Goal: Ask a question

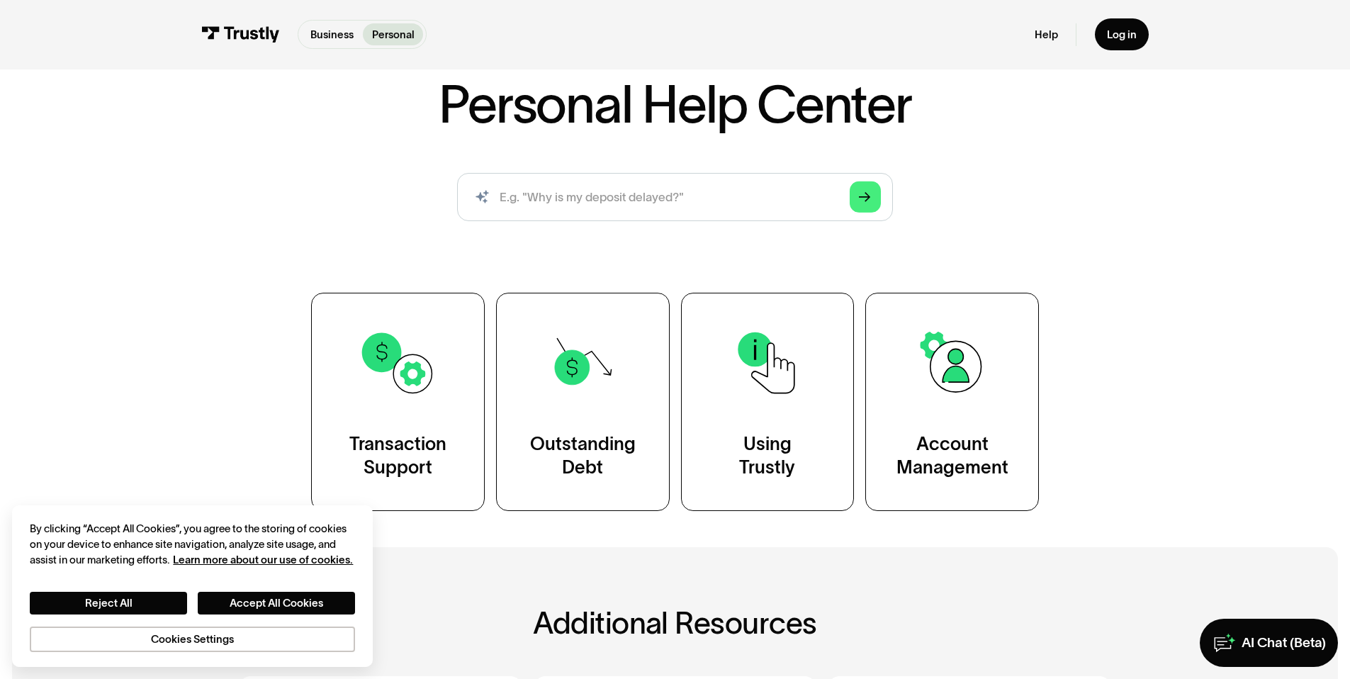
scroll to position [112, 0]
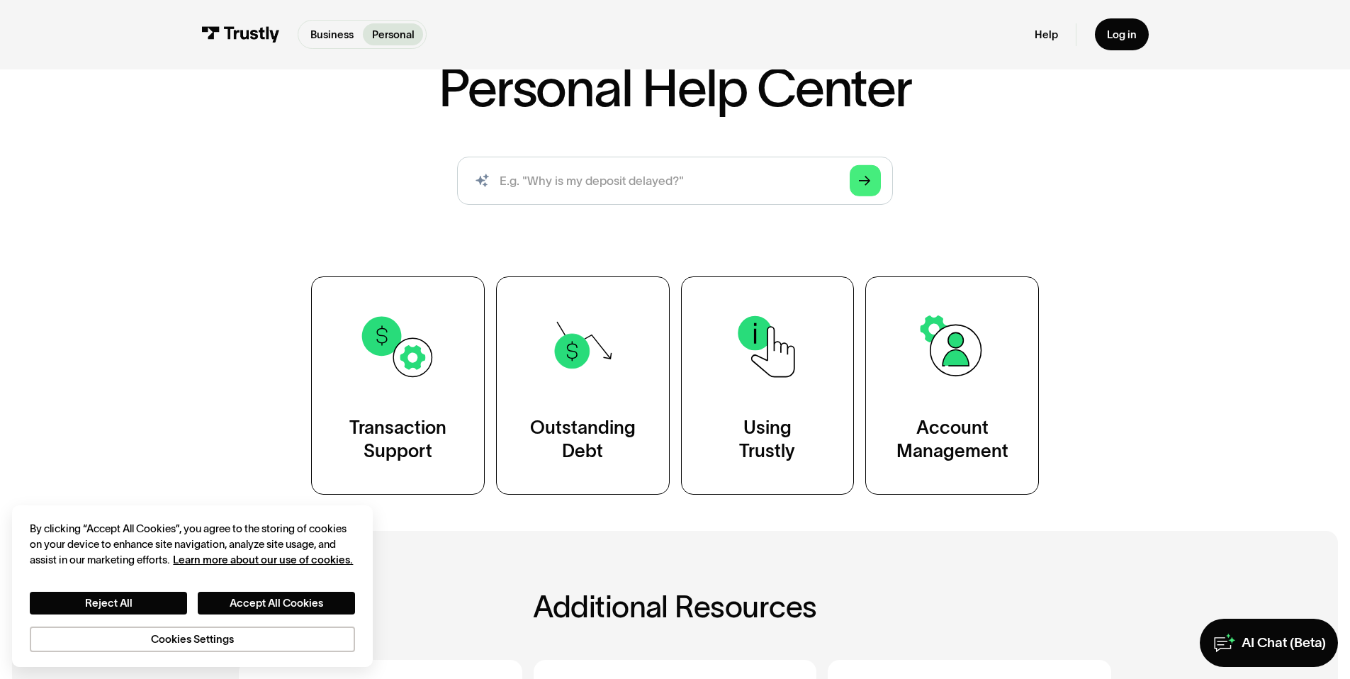
click at [586, 276] on div "Personal Help Center AI-powered search ( 1 / 4 ) Type your question and our sma…" at bounding box center [674, 278] width 871 height 433
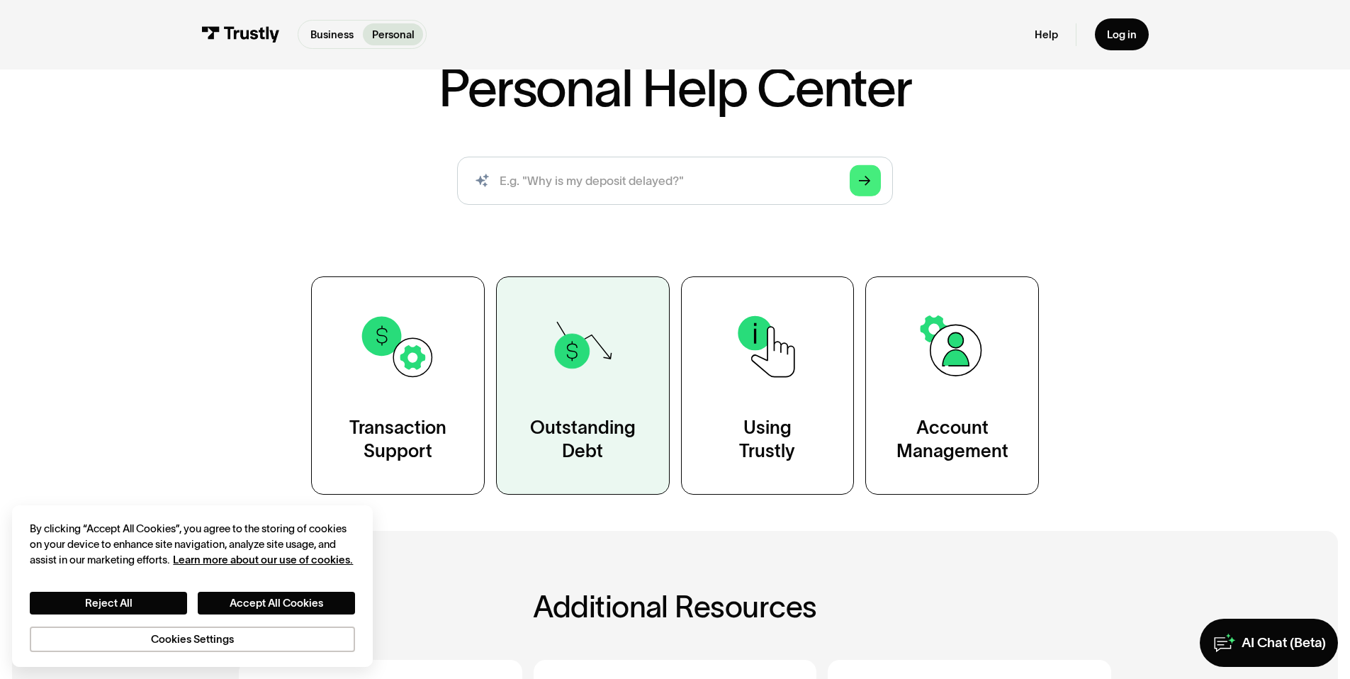
click at [591, 325] on img at bounding box center [582, 346] width 78 height 78
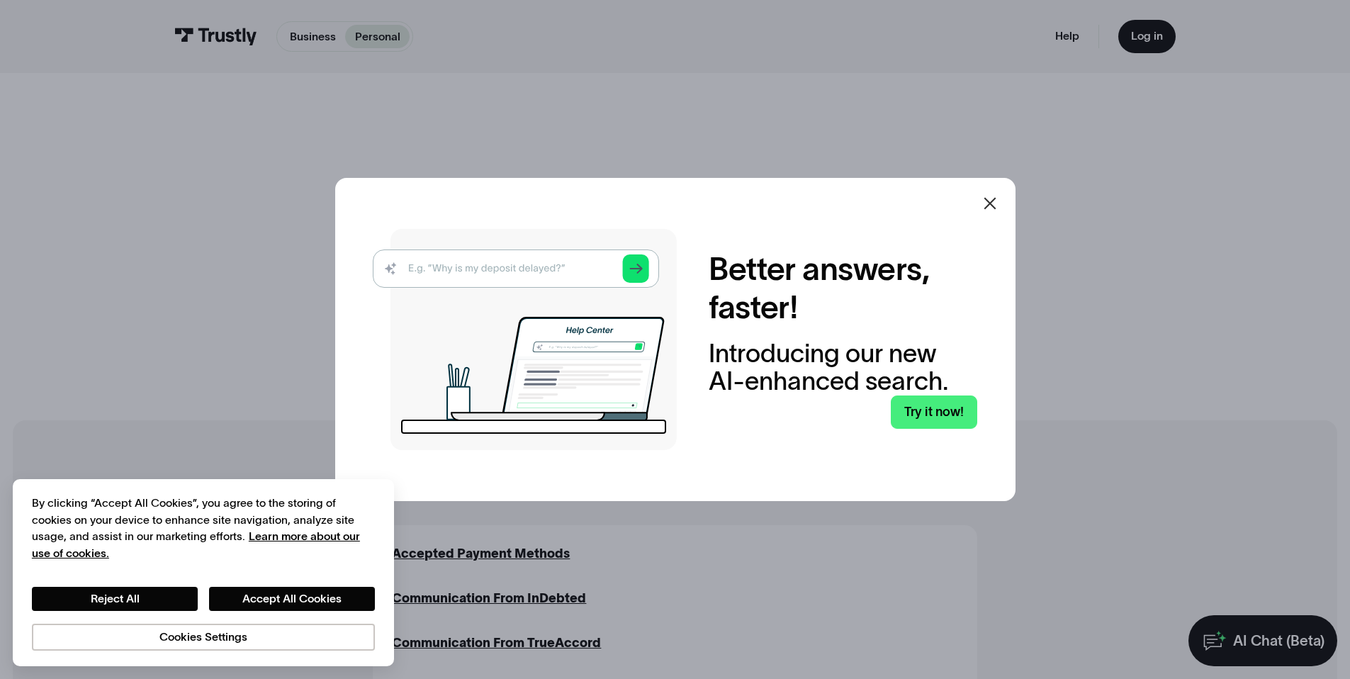
click at [993, 198] on icon at bounding box center [989, 203] width 17 height 17
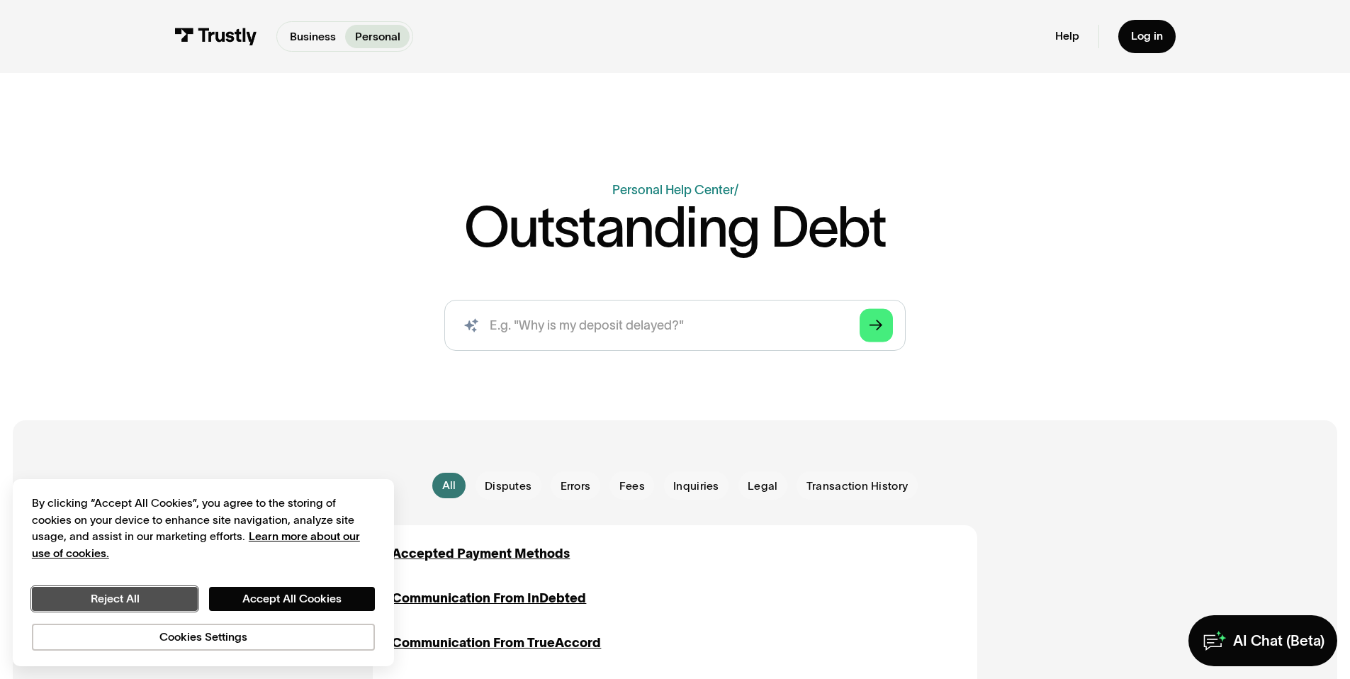
click at [186, 599] on button "Reject All" at bounding box center [115, 599] width 166 height 24
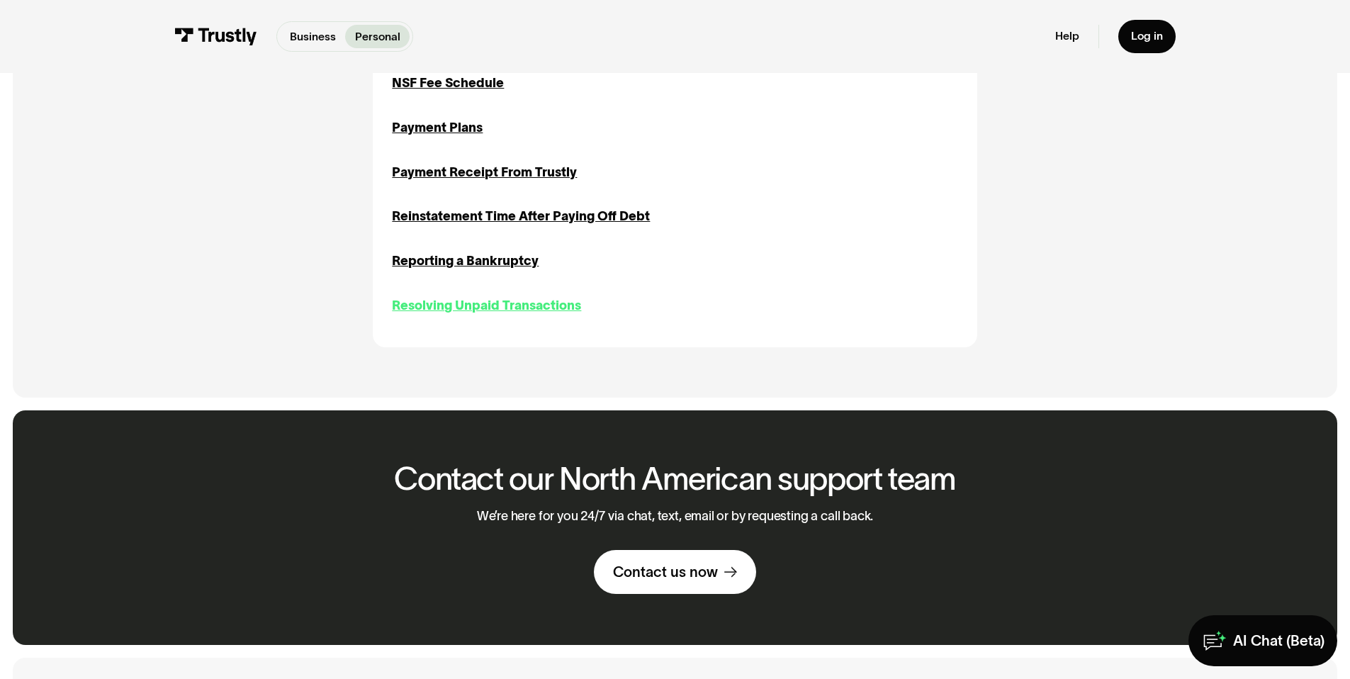
scroll to position [914, 0]
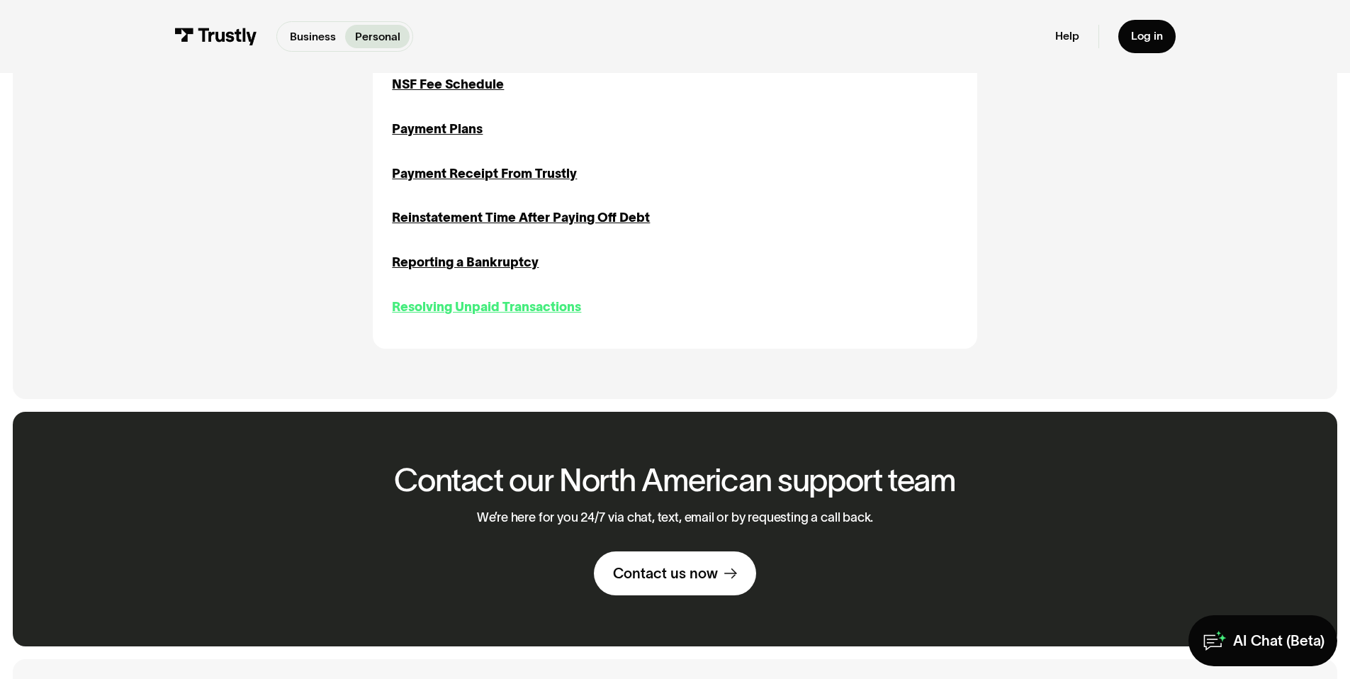
click at [545, 316] on div "Resolving Unpaid Transactions" at bounding box center [486, 307] width 189 height 19
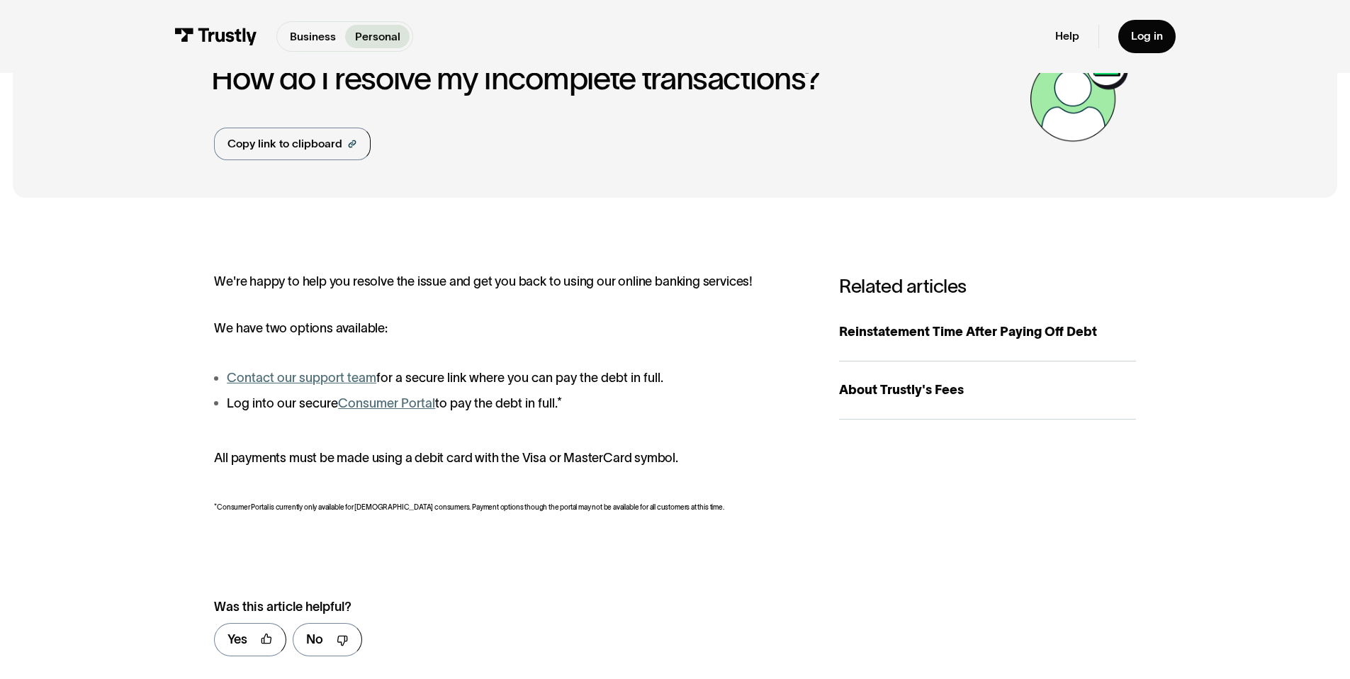
scroll to position [90, 0]
click at [345, 373] on link "Contact our support team" at bounding box center [301, 376] width 149 height 14
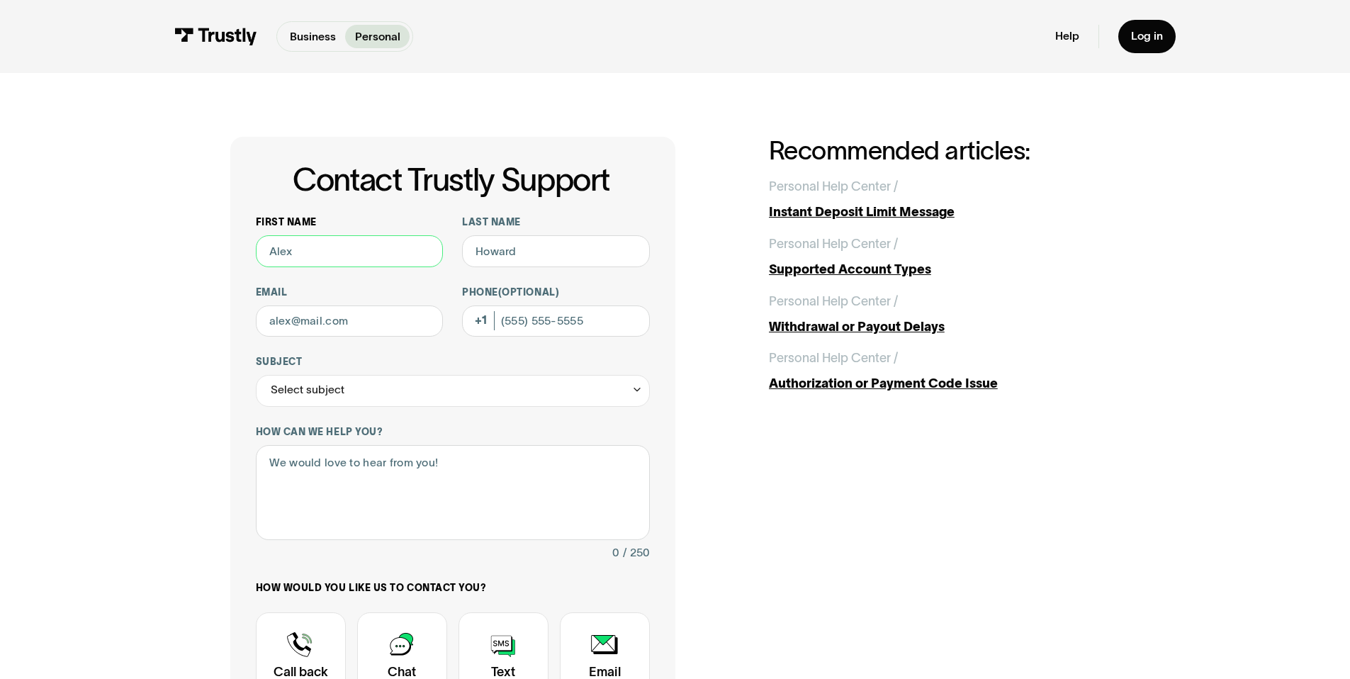
click at [407, 249] on input "First name" at bounding box center [350, 251] width 188 height 32
type input "Seth"
type input "Kohlbrand"
type input "sethkohlbrand@gmail.com"
type input "3214467854"
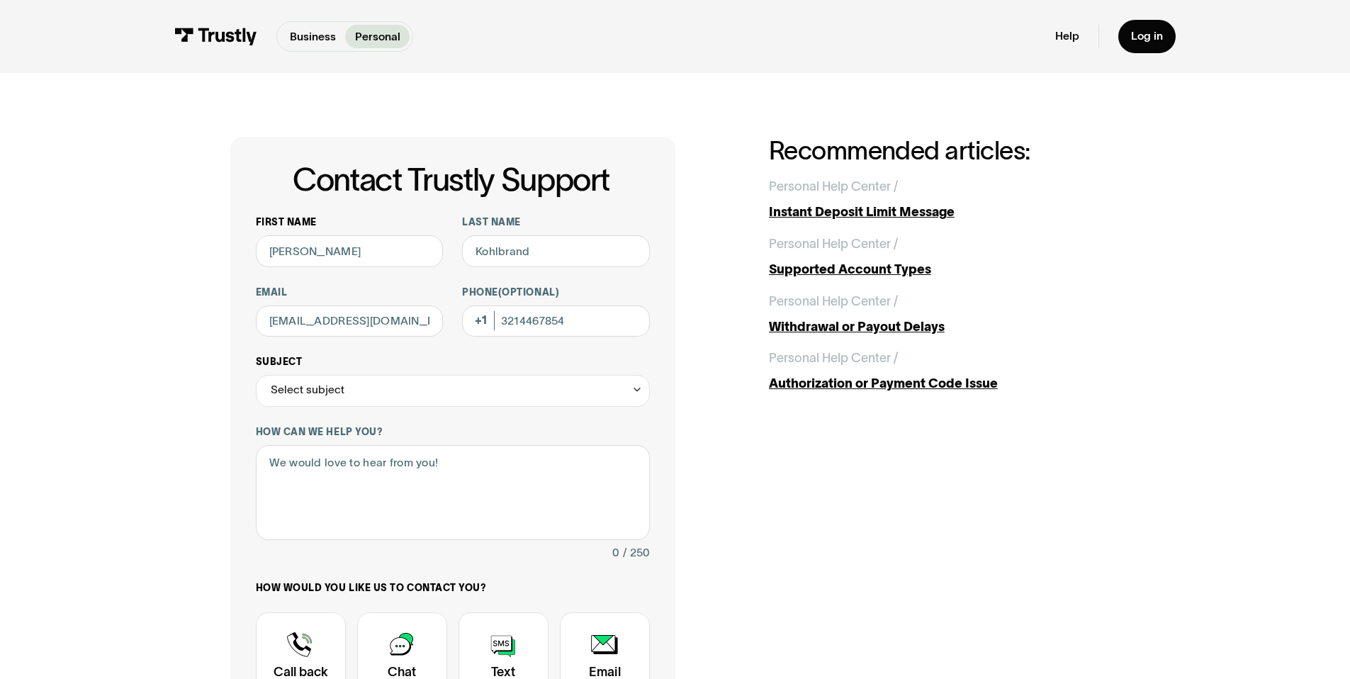
drag, startPoint x: 402, startPoint y: 411, endPoint x: 424, endPoint y: 383, distance: 35.7
click at [402, 409] on div "First name Seth Last name Kohlbrand Email sethkohlbrand@gmail.com Phone (Option…" at bounding box center [453, 496] width 394 height 560
click at [424, 384] on div "Select subject" at bounding box center [453, 391] width 394 height 32
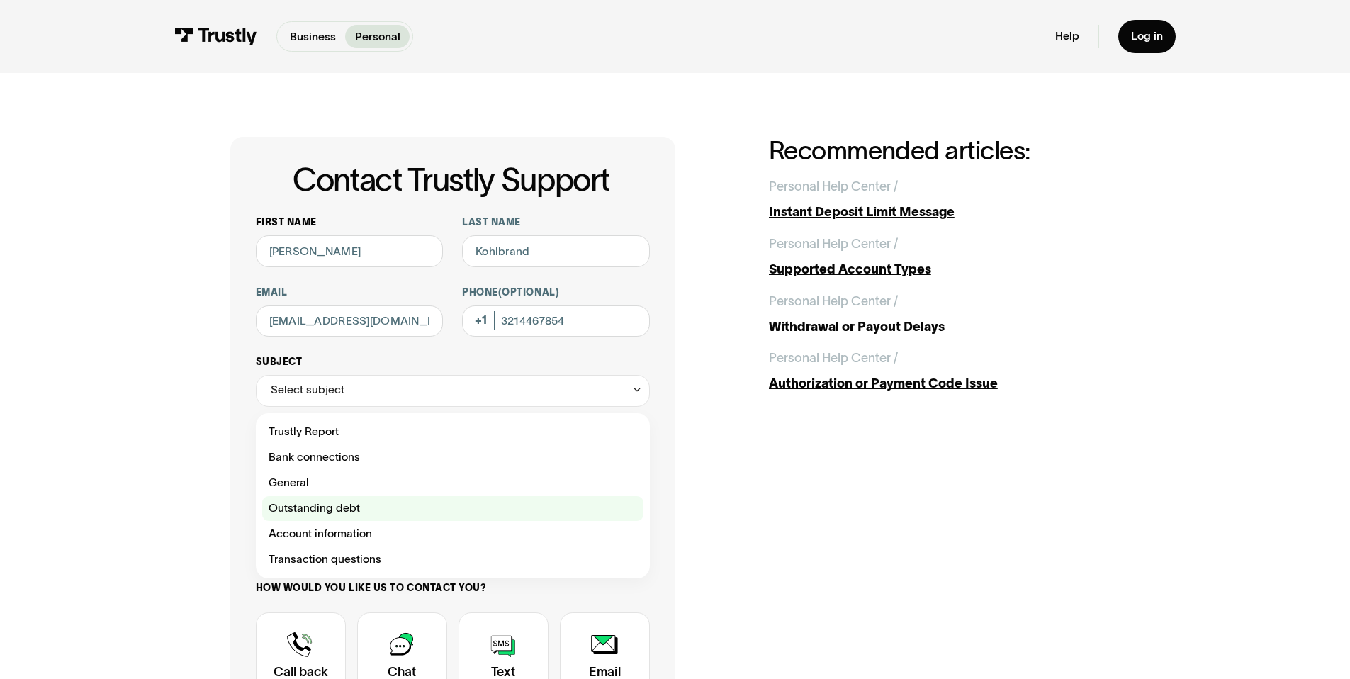
click at [319, 508] on div "Contact Trustly Support" at bounding box center [452, 509] width 381 height 26
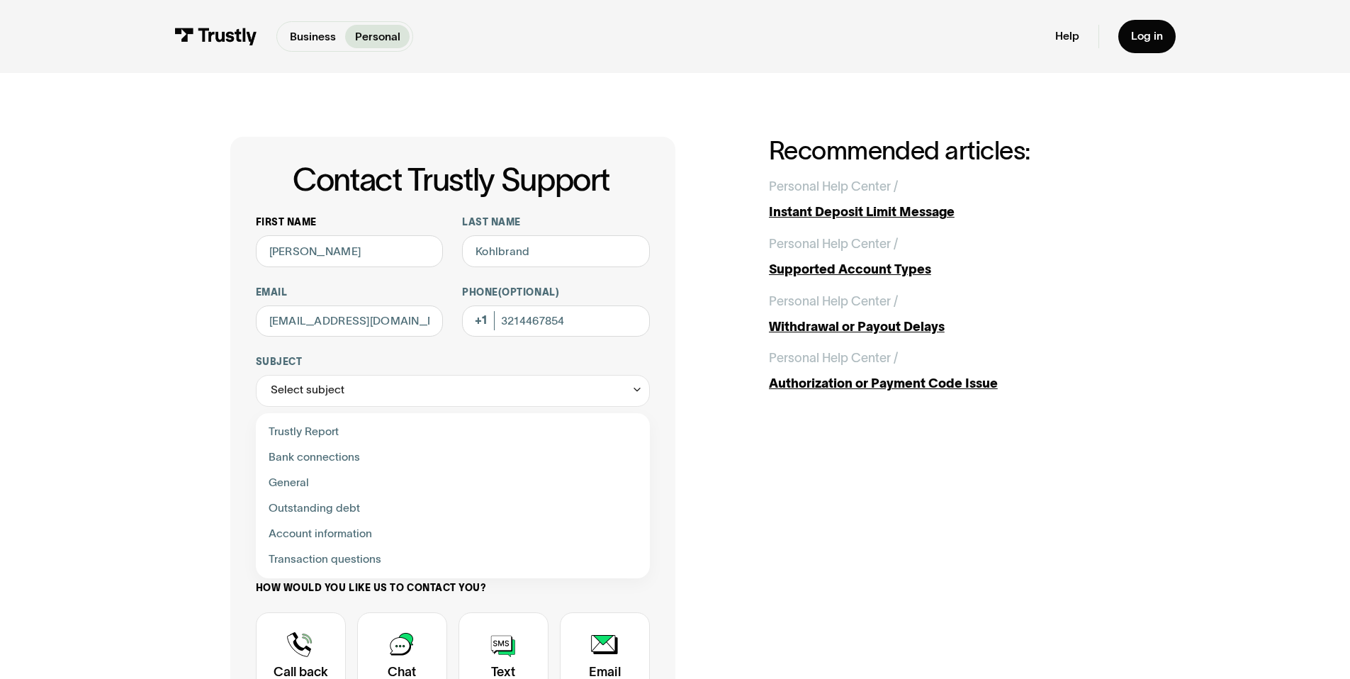
type input "**********"
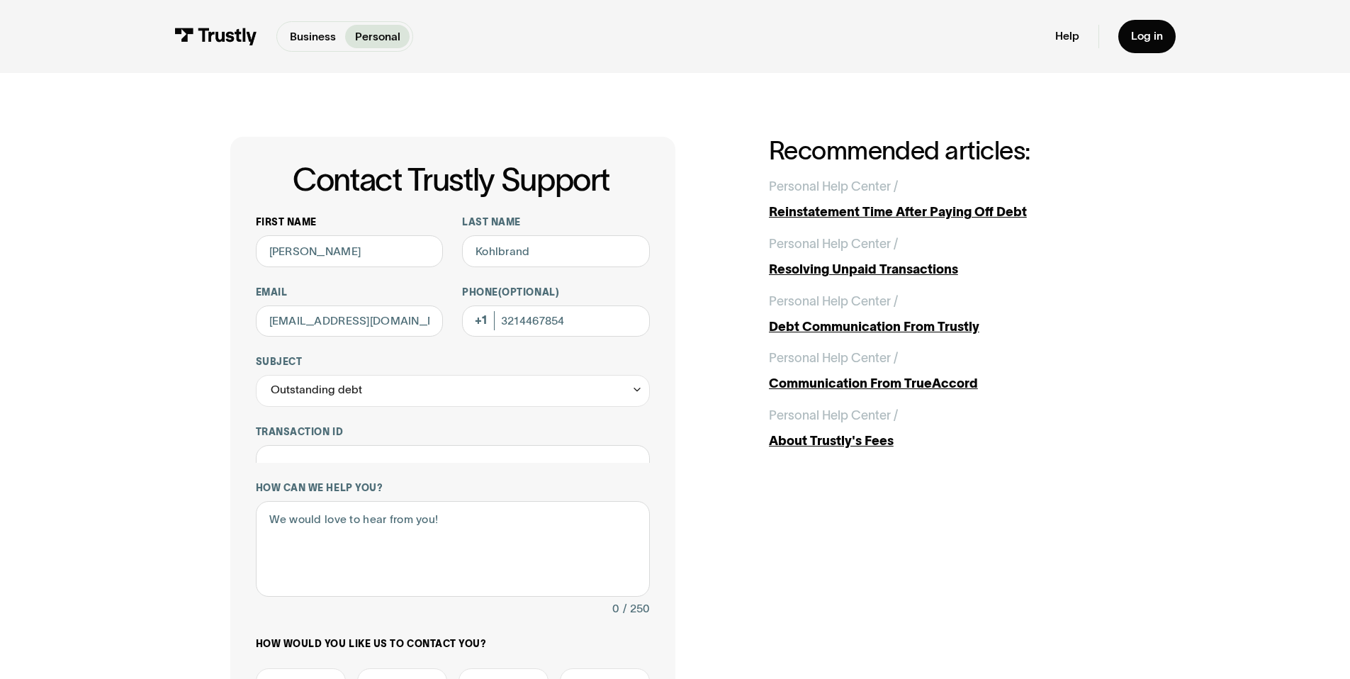
click at [373, 465] on div "**********" at bounding box center [453, 524] width 394 height 617
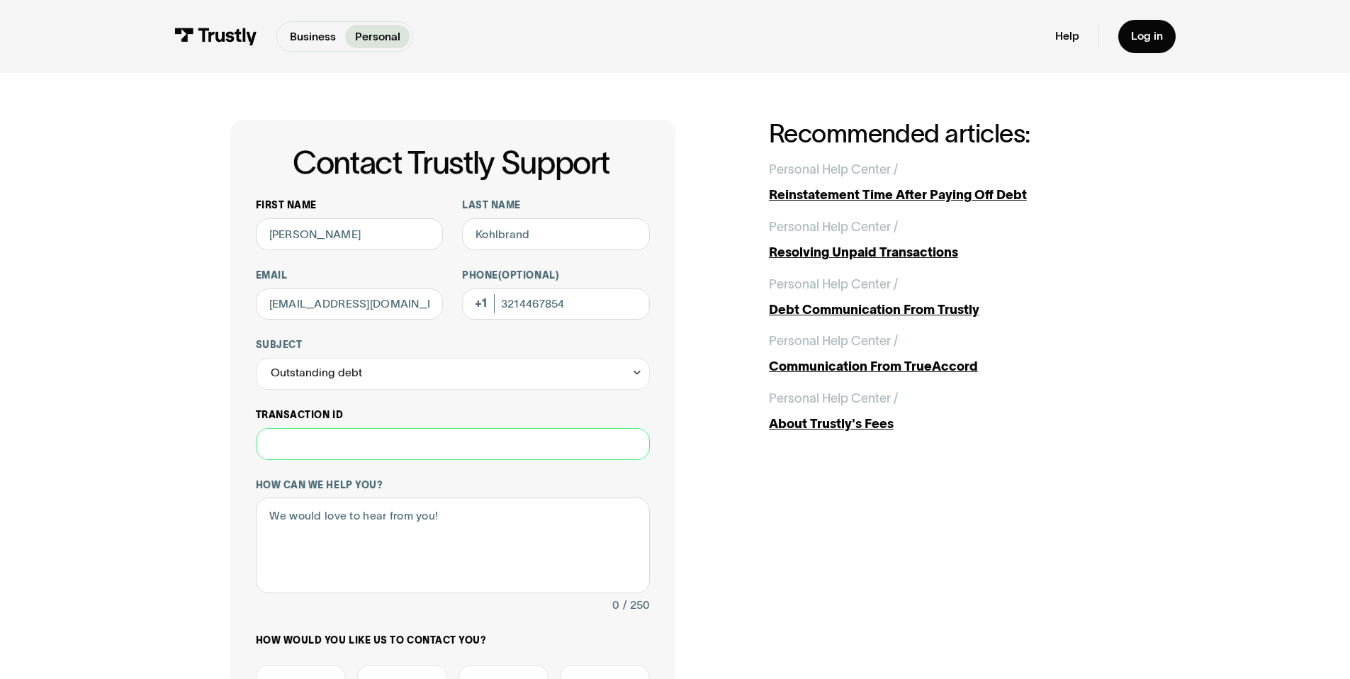
click at [385, 445] on input "Transaction ID" at bounding box center [453, 444] width 394 height 32
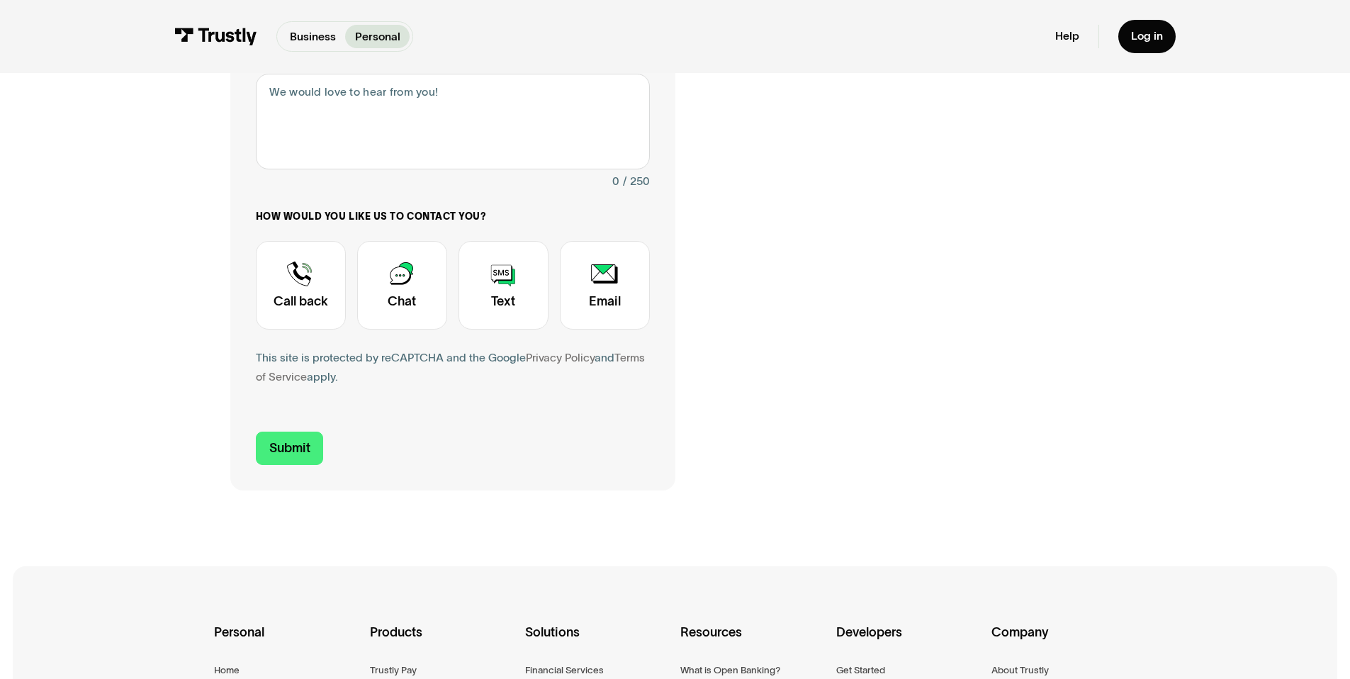
scroll to position [442, 0]
click at [397, 288] on div "Contact Trustly Support" at bounding box center [402, 283] width 90 height 89
click at [336, 422] on form "**********" at bounding box center [453, 118] width 394 height 689
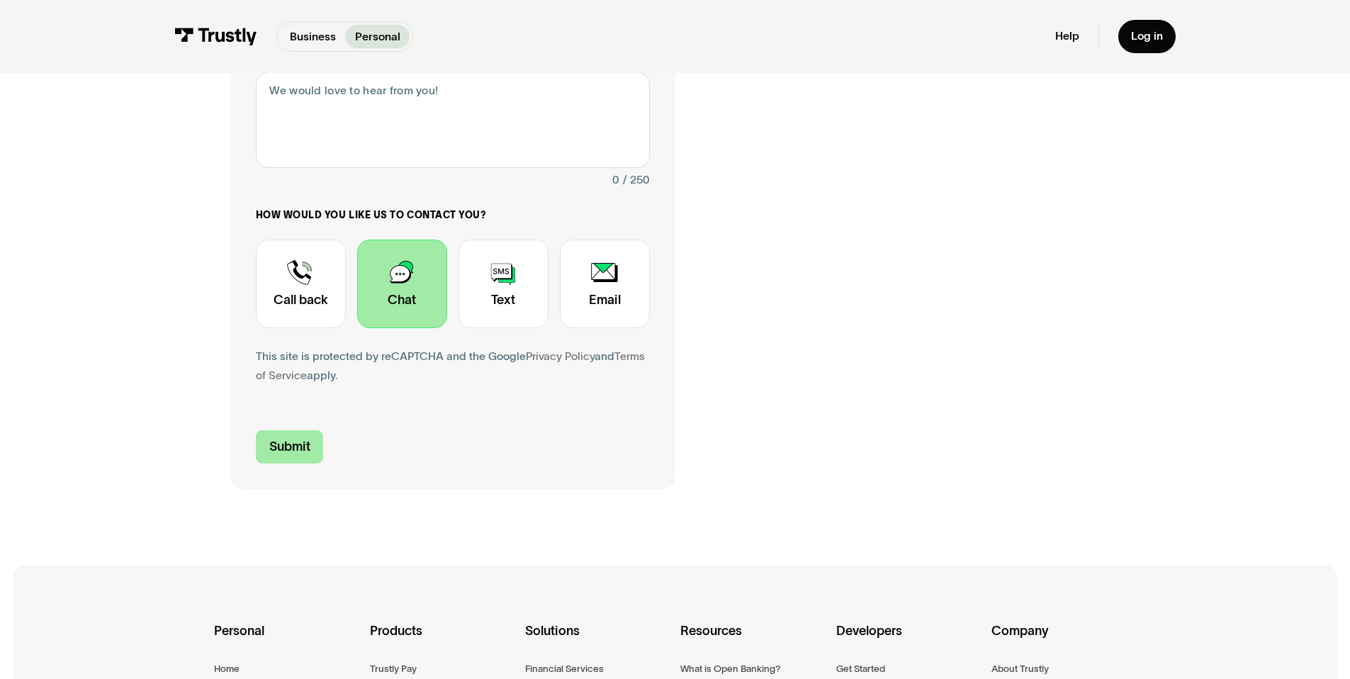
click at [293, 443] on input "Submit" at bounding box center [290, 446] width 68 height 33
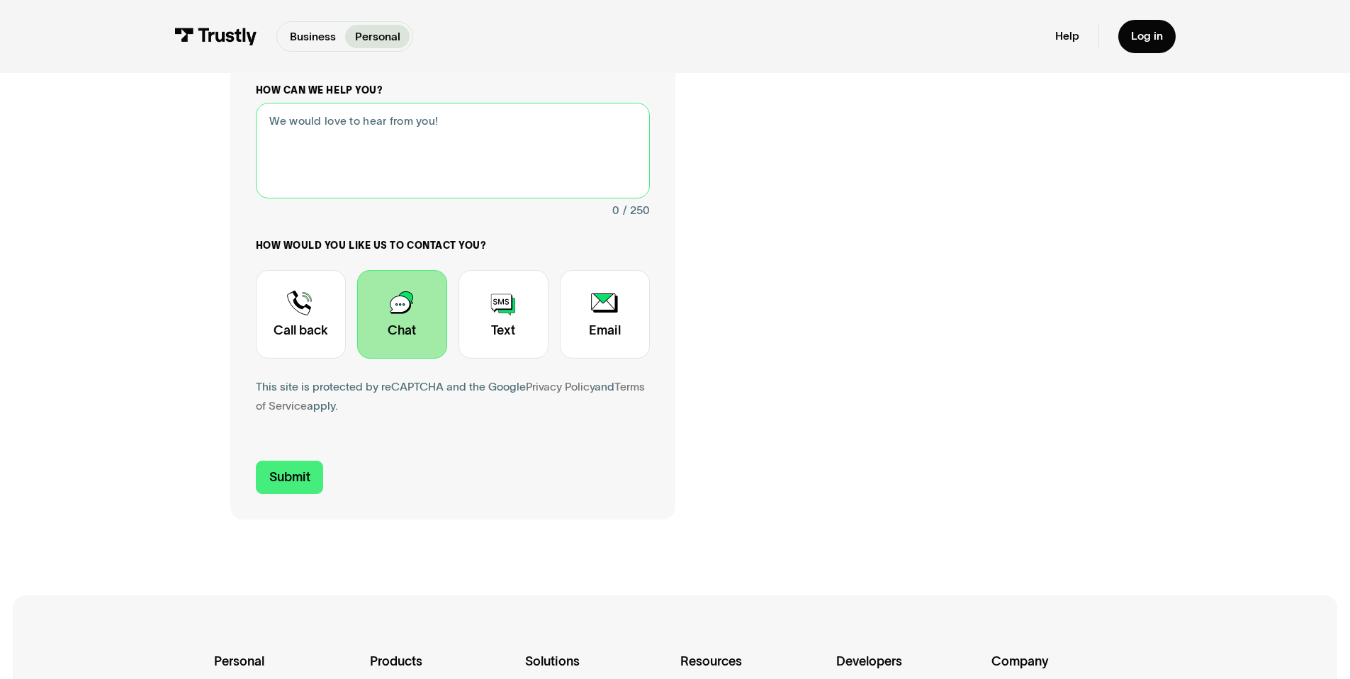
scroll to position [411, 0]
click at [390, 156] on textarea "How can we help you?" at bounding box center [453, 151] width 394 height 96
type textarea "im trying to resolve a potential outstanding debt so i can deposit"
click at [298, 485] on input "Submit" at bounding box center [290, 477] width 68 height 33
type input "+13214467854"
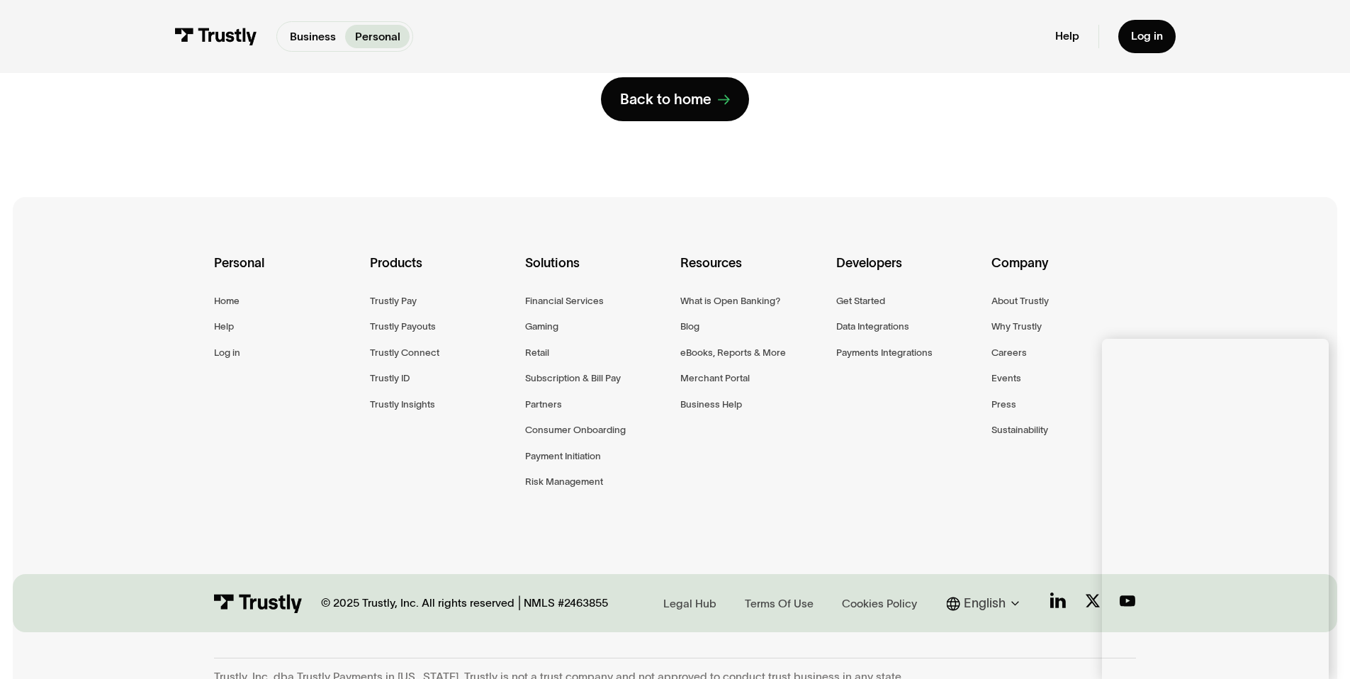
scroll to position [274, 0]
